Goal: Information Seeking & Learning: Learn about a topic

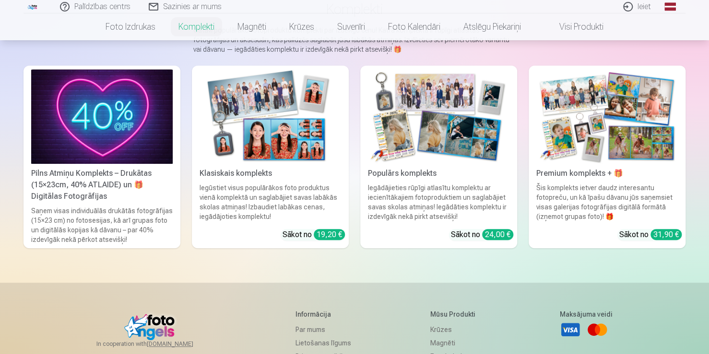
scroll to position [95, 0]
click at [40, 134] on img at bounding box center [101, 117] width 141 height 94
